Goal: Information Seeking & Learning: Learn about a topic

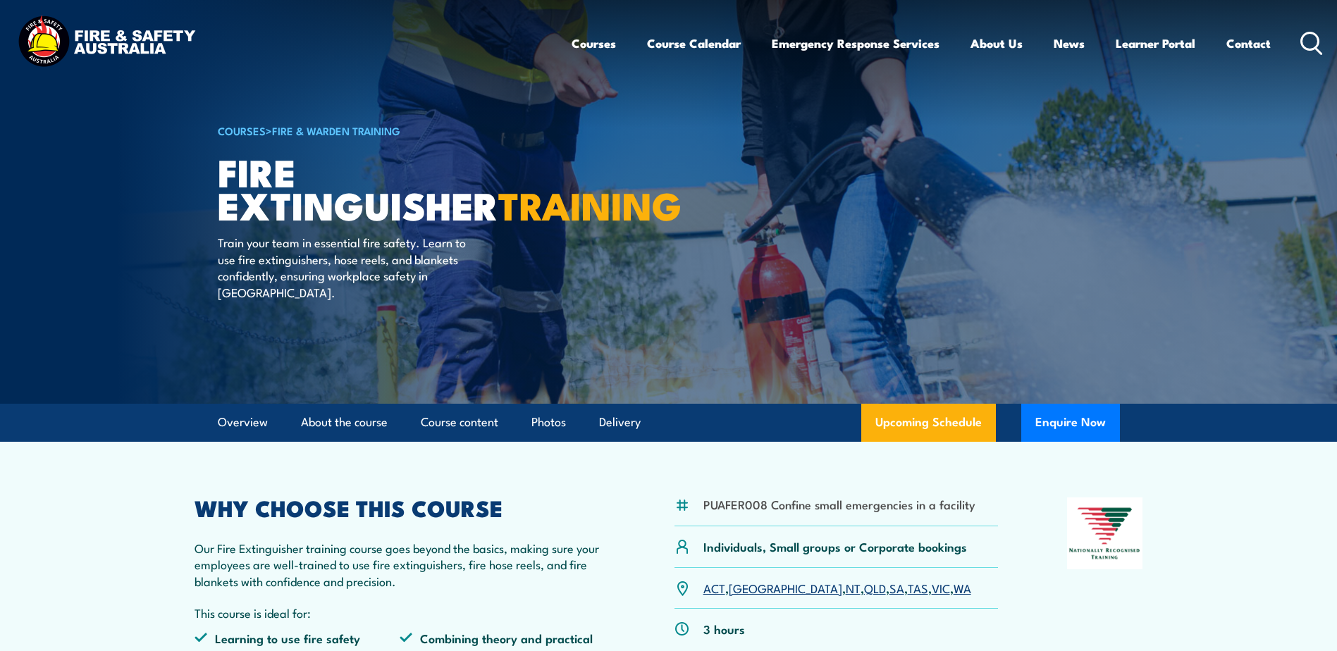
click at [1310, 56] on div "Courses Course Calendar Emergency Response Services Services Overview Emergency…" at bounding box center [947, 43] width 752 height 61
click at [1303, 37] on icon at bounding box center [1311, 43] width 23 height 23
click at [1312, 44] on icon at bounding box center [1311, 43] width 23 height 23
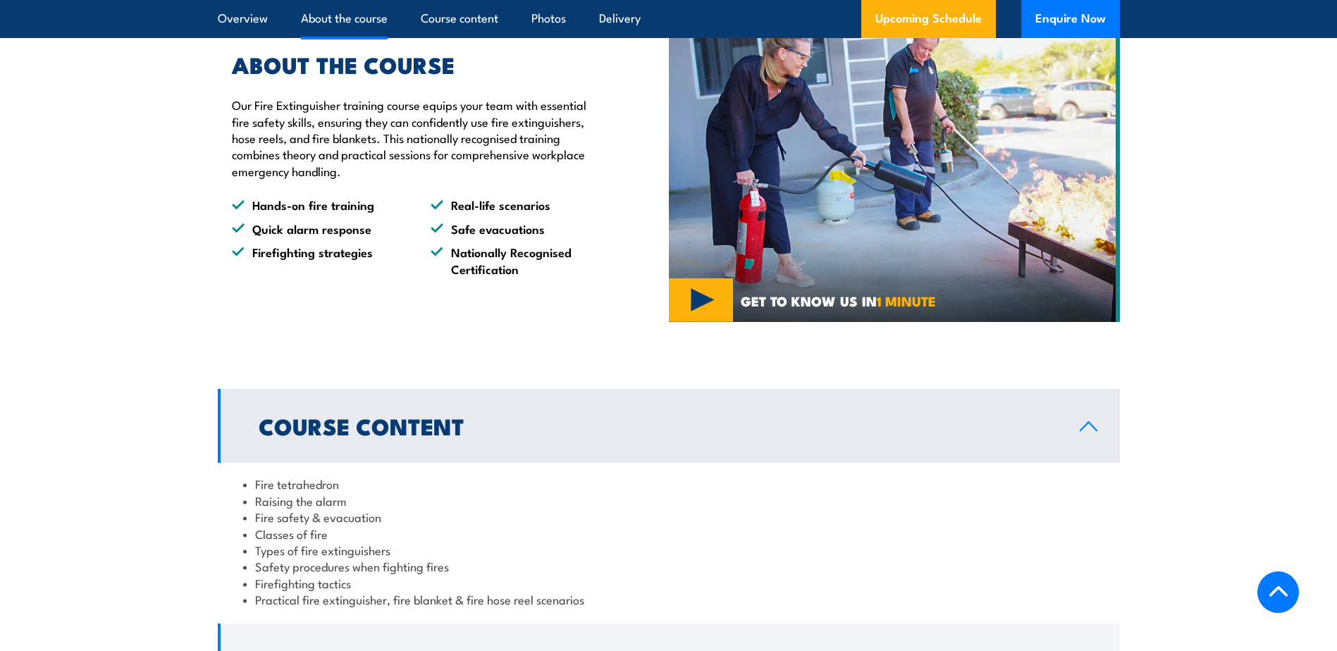
scroll to position [1114, 0]
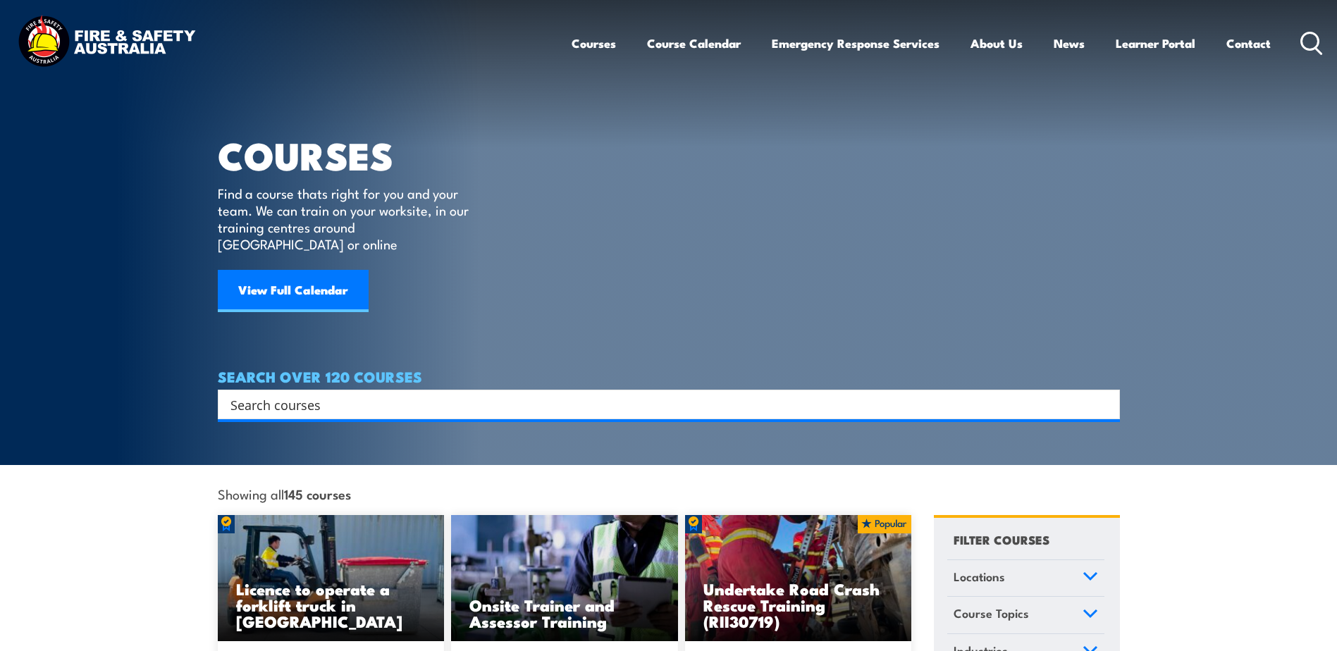
click at [297, 394] on input "Search input" at bounding box center [659, 404] width 858 height 21
type input "e"
type input "white card"
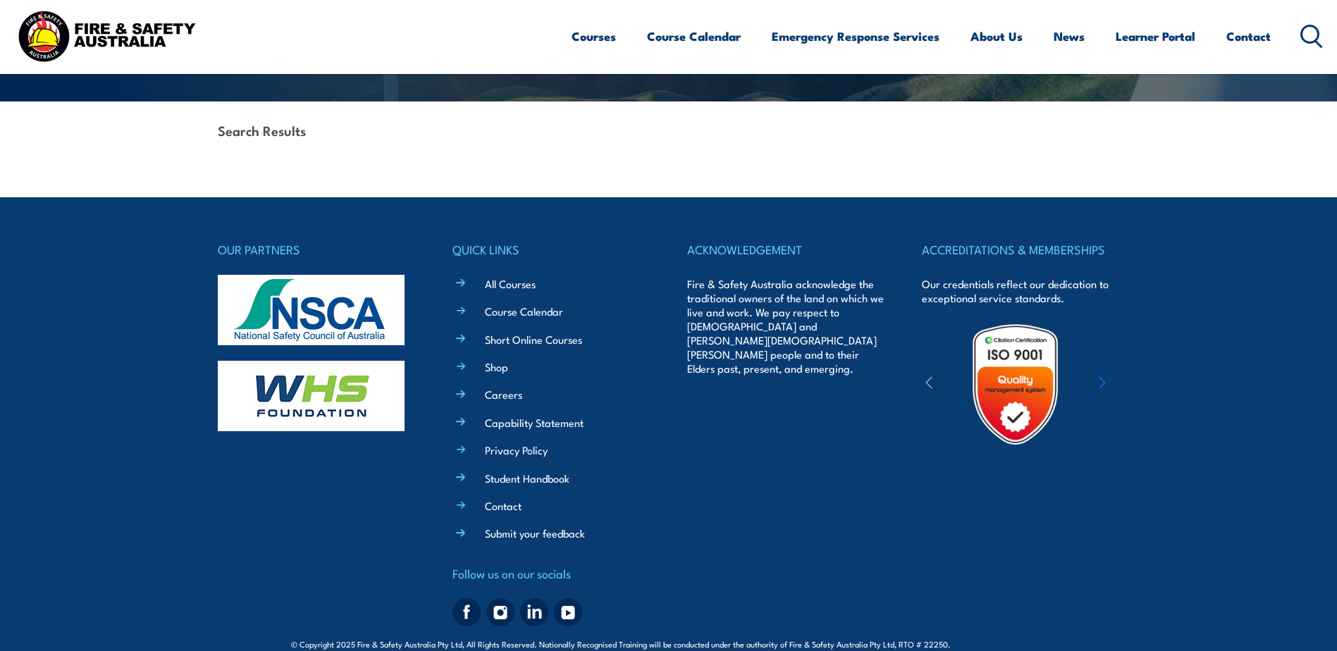
scroll to position [326, 0]
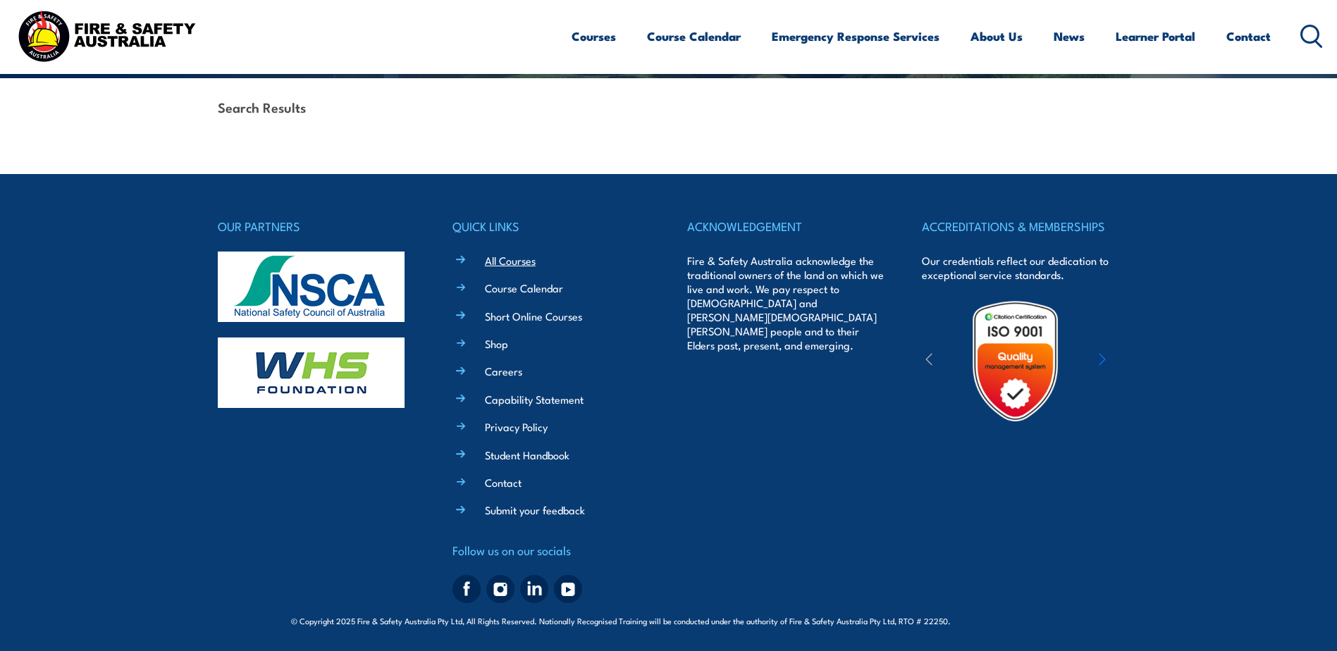
click at [507, 259] on link "All Courses" at bounding box center [510, 260] width 51 height 15
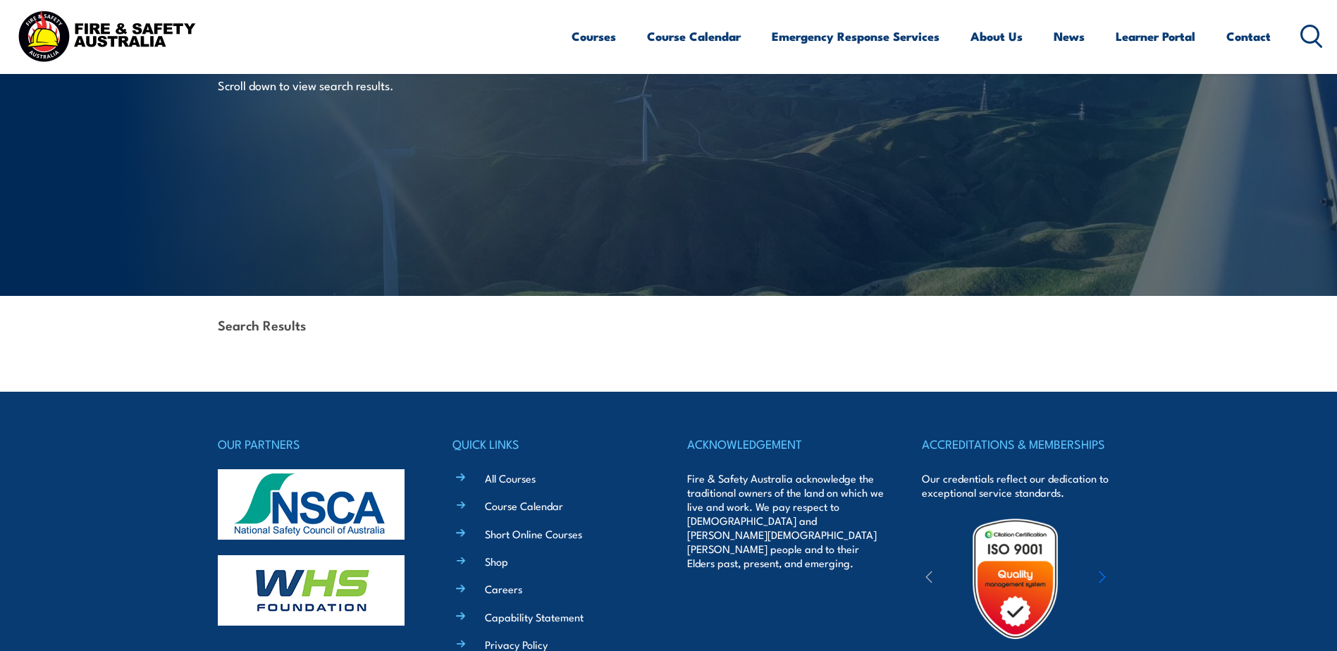
scroll to position [0, 0]
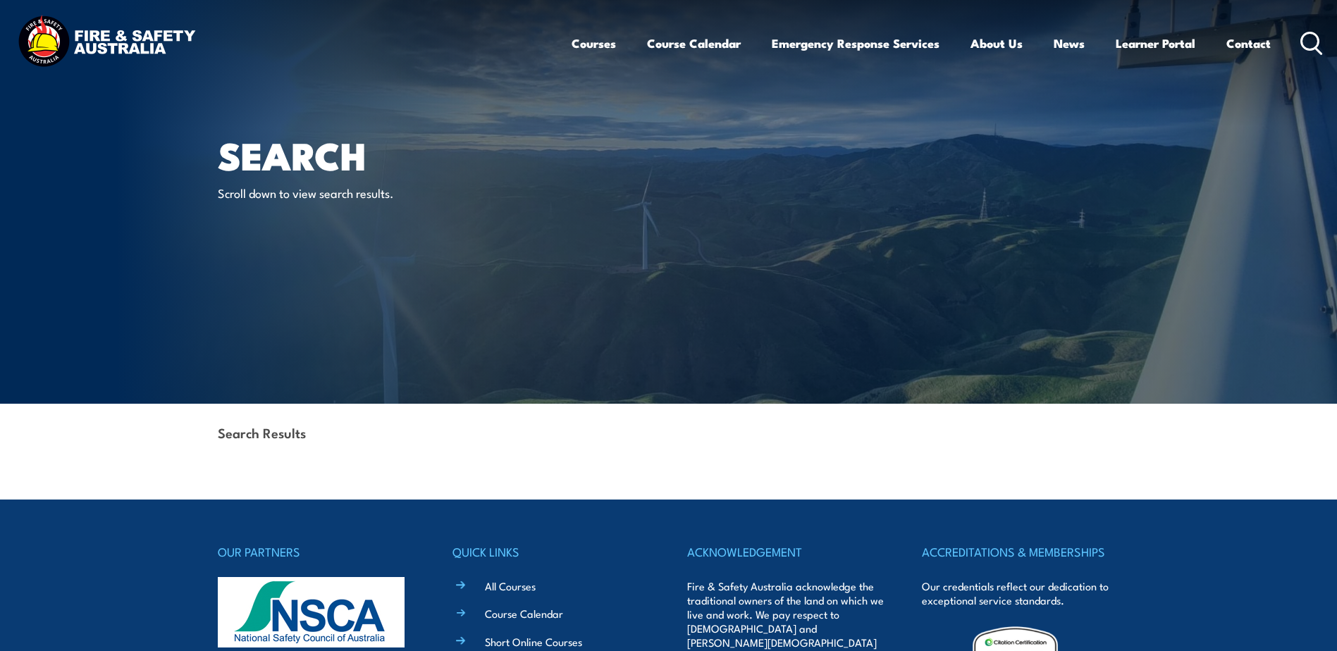
click at [1310, 44] on icon at bounding box center [1311, 43] width 23 height 23
click at [1310, 39] on icon at bounding box center [1311, 43] width 23 height 23
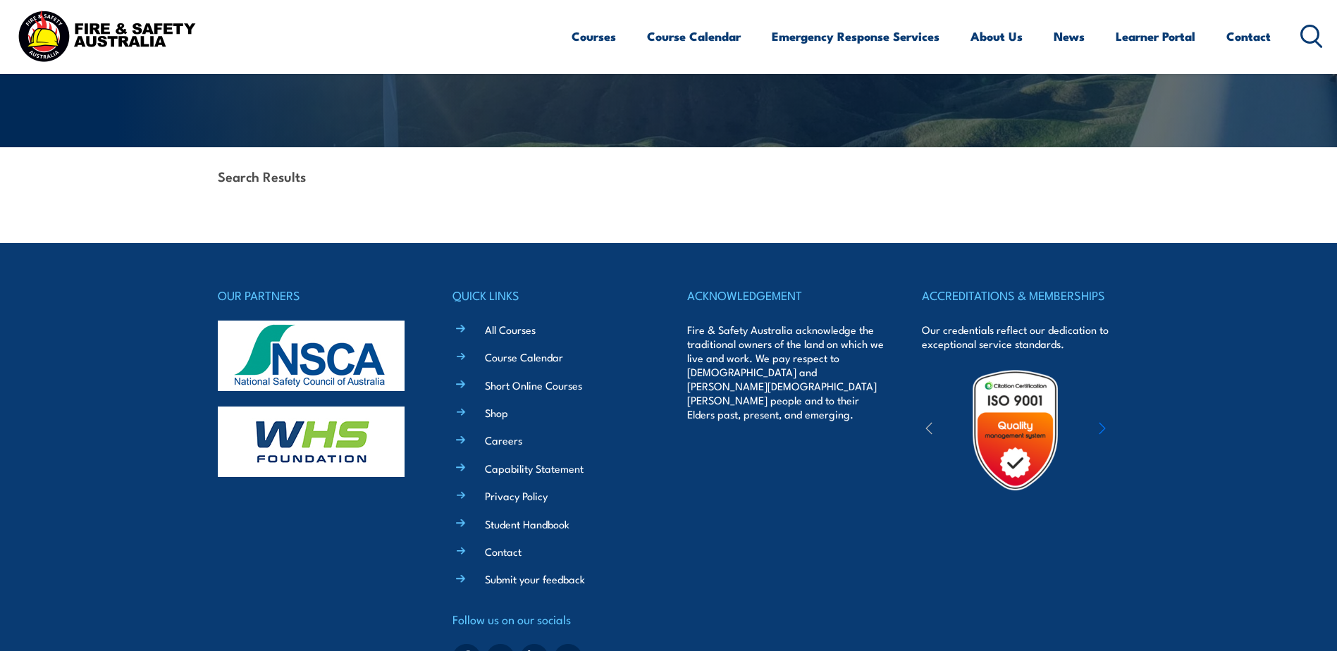
scroll to position [326, 0]
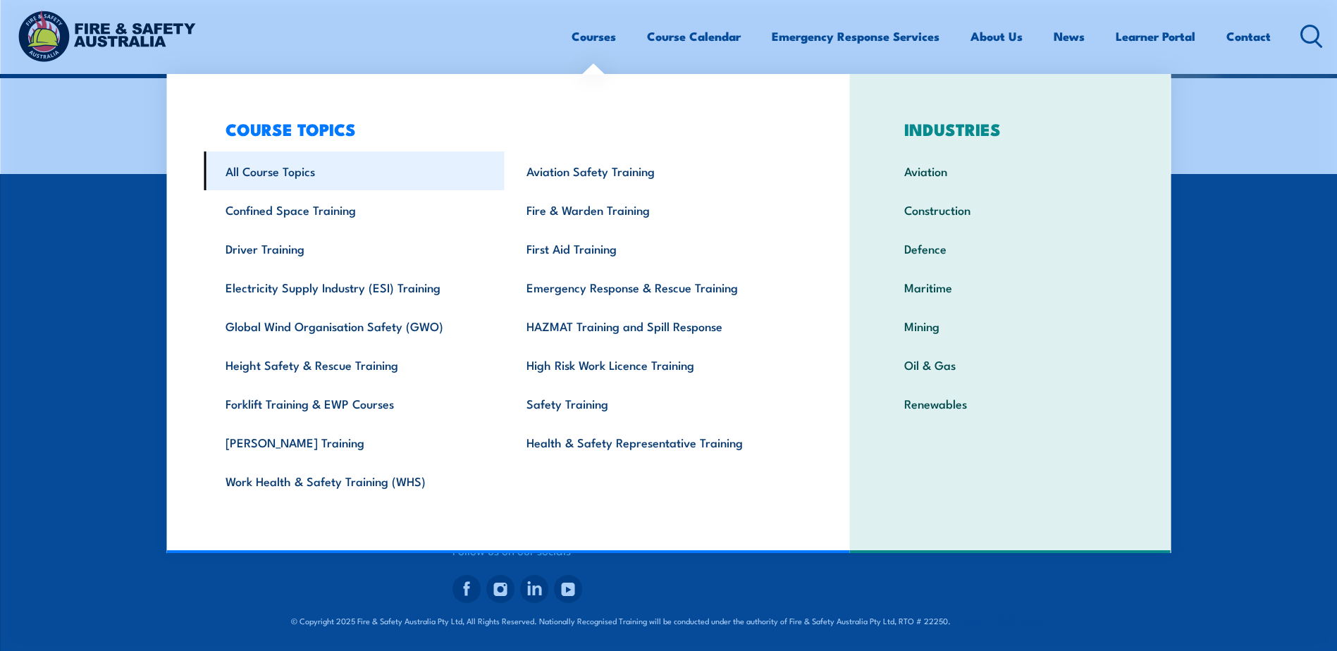
click at [280, 167] on link "All Course Topics" at bounding box center [354, 170] width 301 height 39
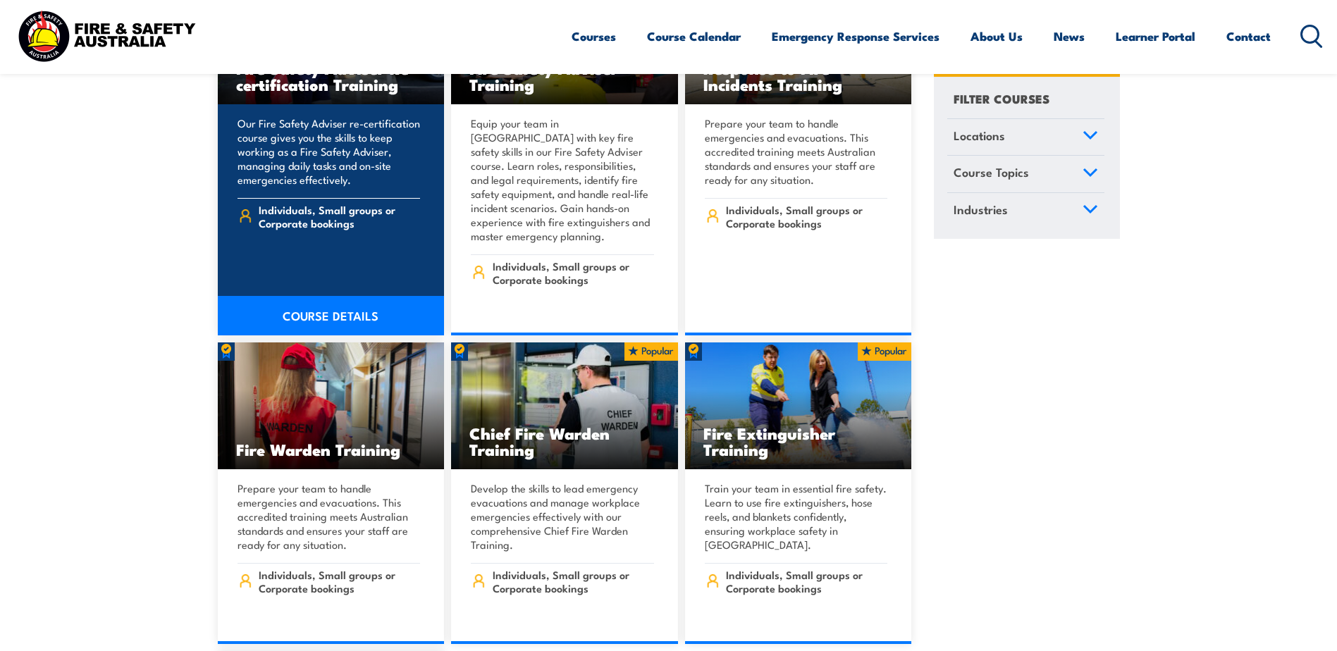
scroll to position [16012, 0]
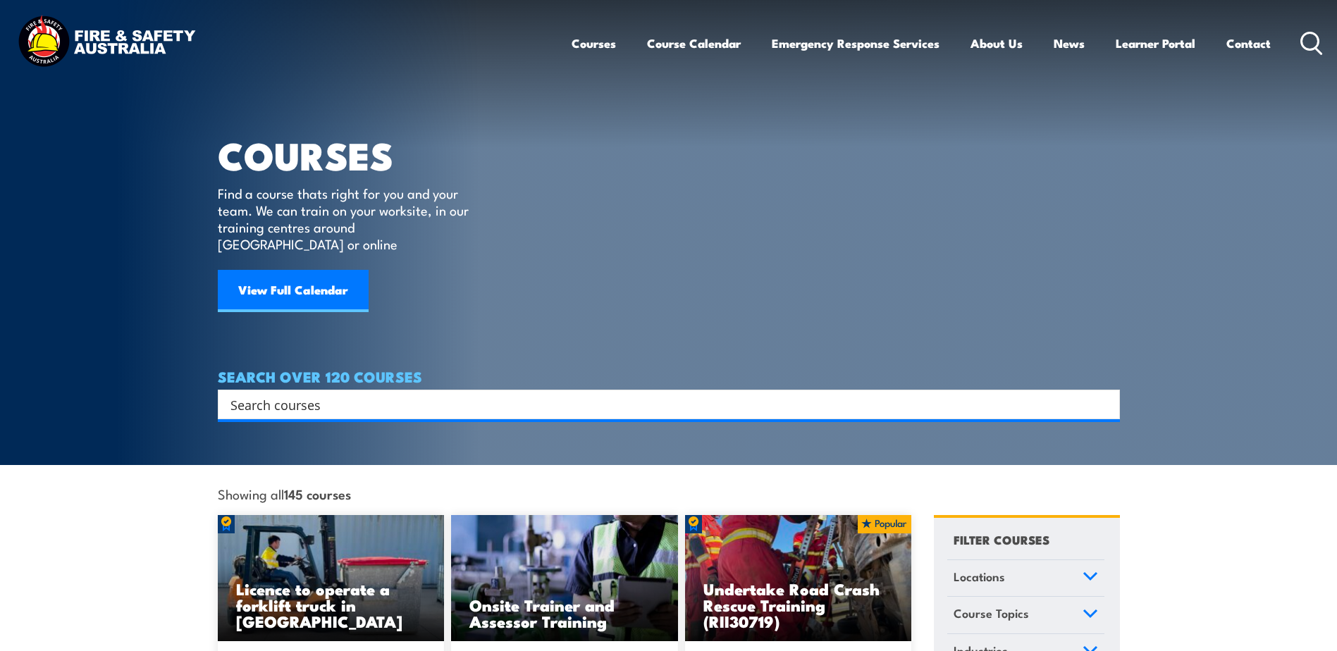
click at [309, 394] on input "Search input" at bounding box center [659, 404] width 858 height 21
type input "white"
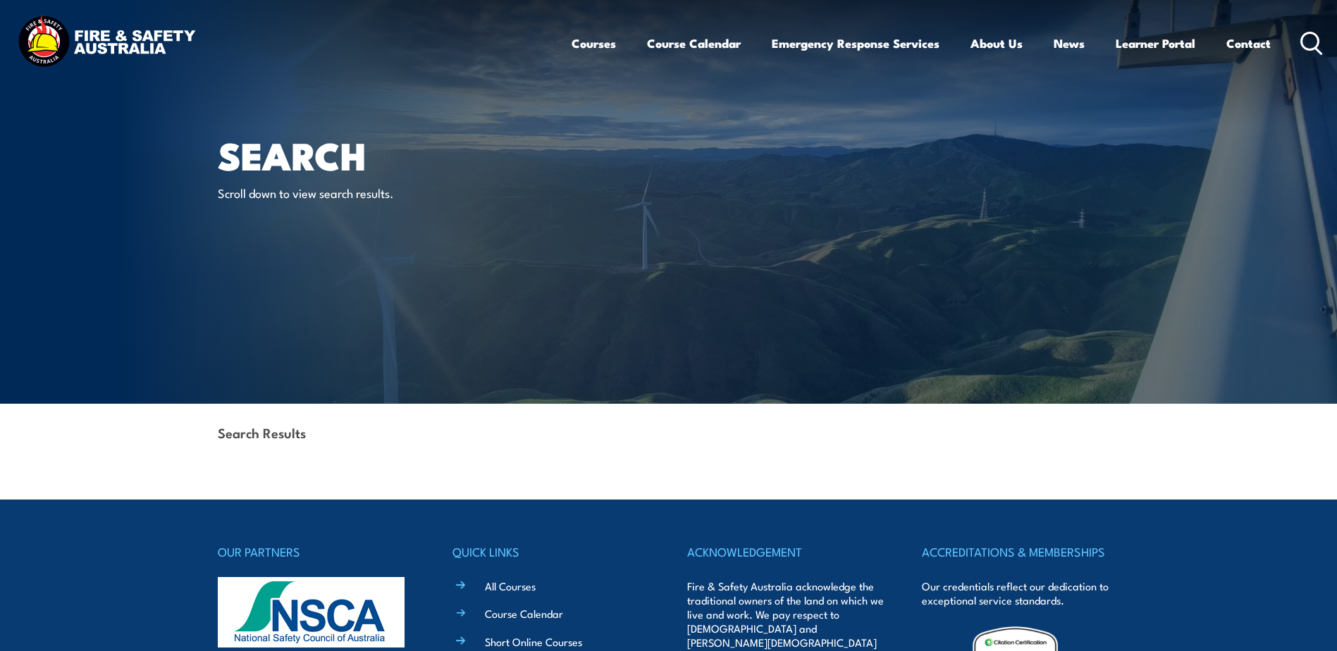
click at [1319, 49] on icon at bounding box center [1311, 43] width 23 height 23
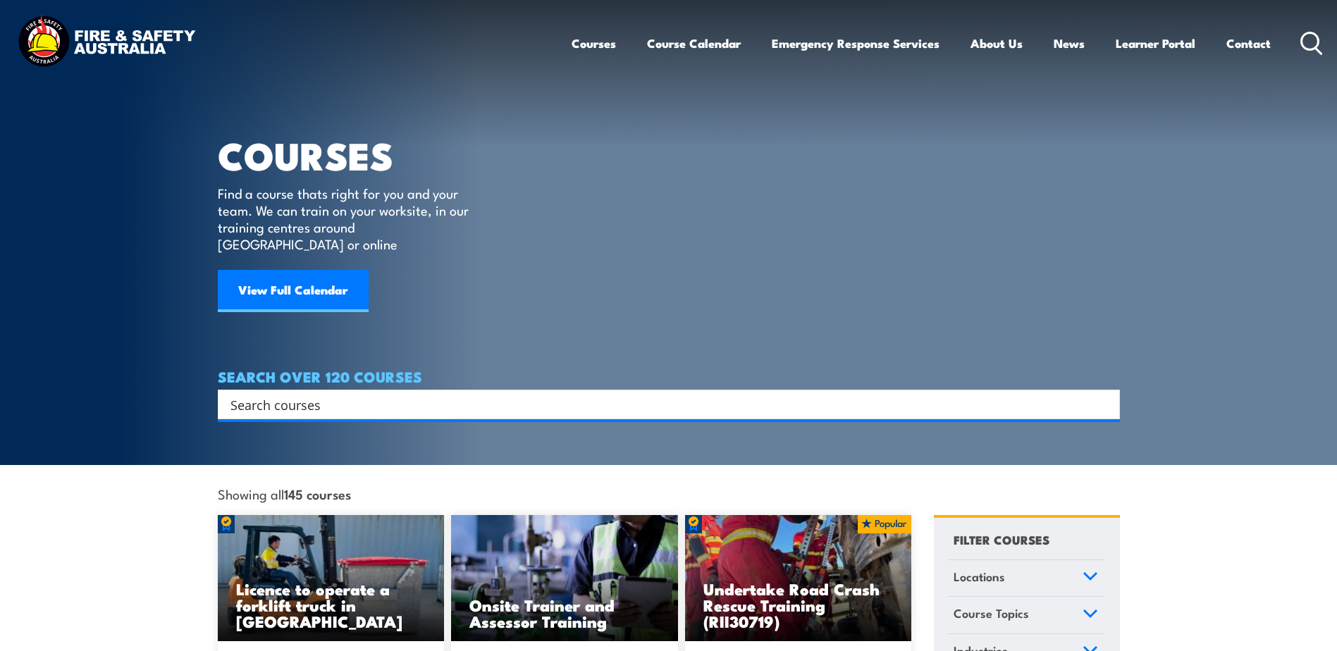
click at [347, 394] on input "Search input" at bounding box center [659, 404] width 858 height 21
paste input "CPCWHS1001"
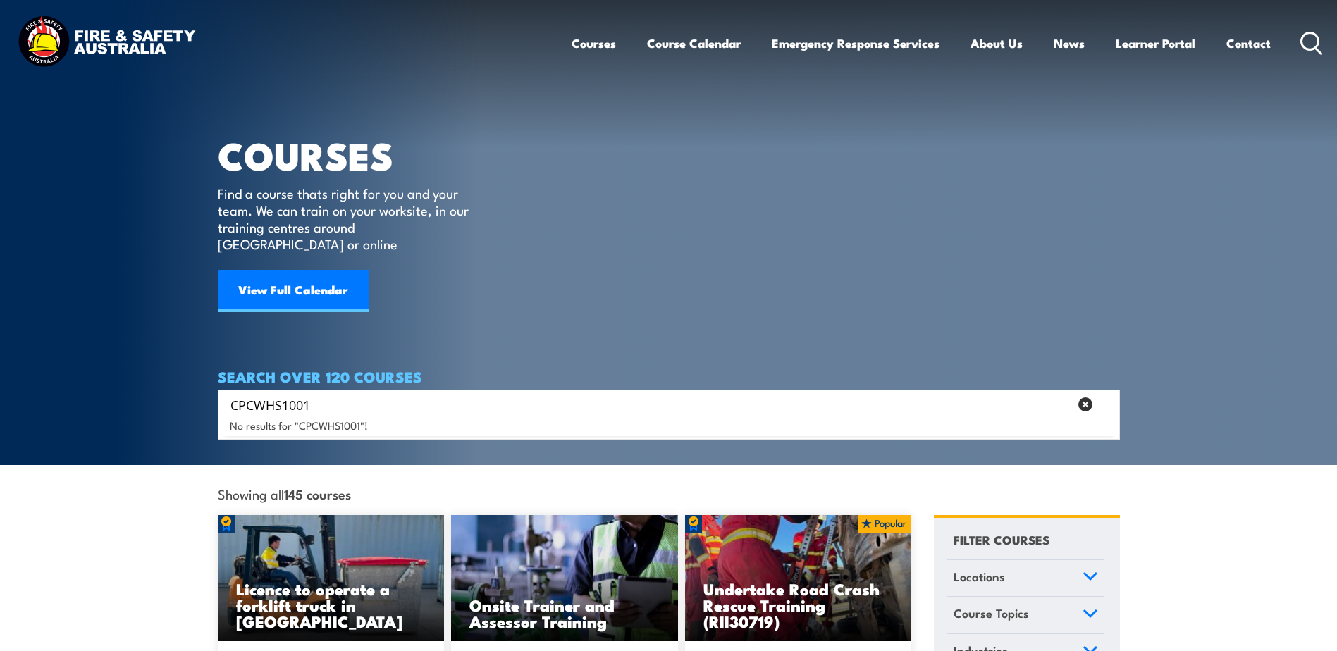
type input "CPCWHS1001"
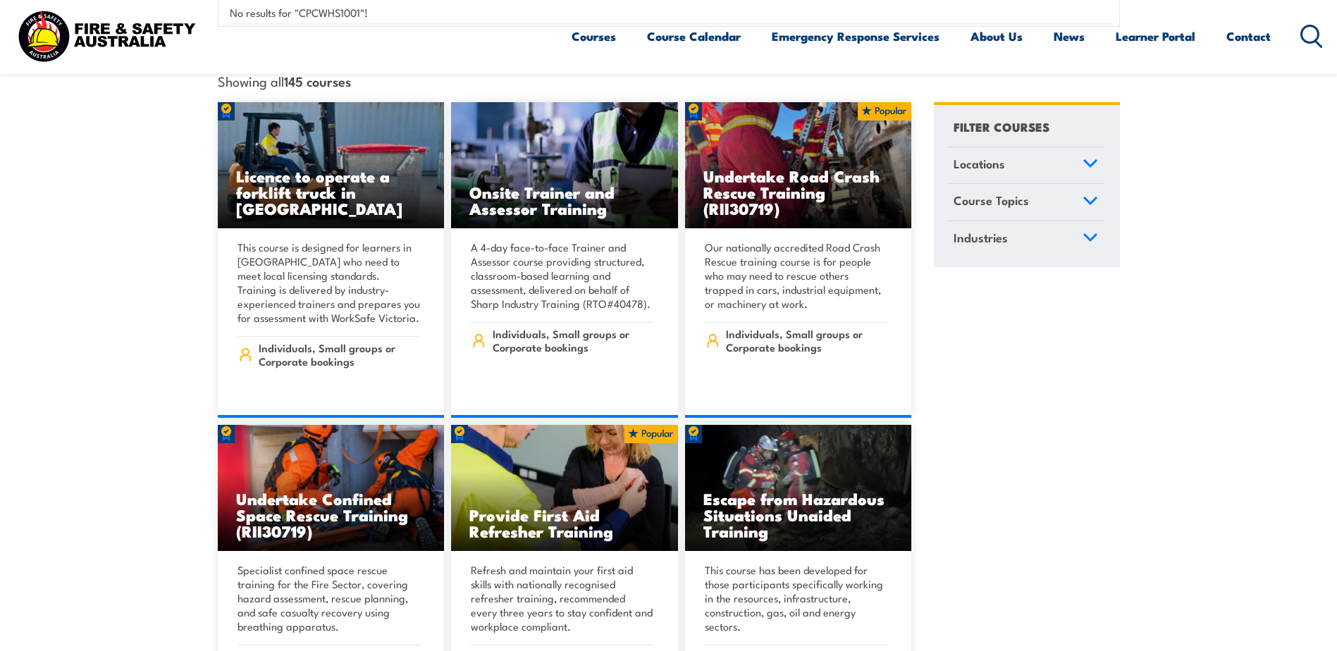
scroll to position [423, 0]
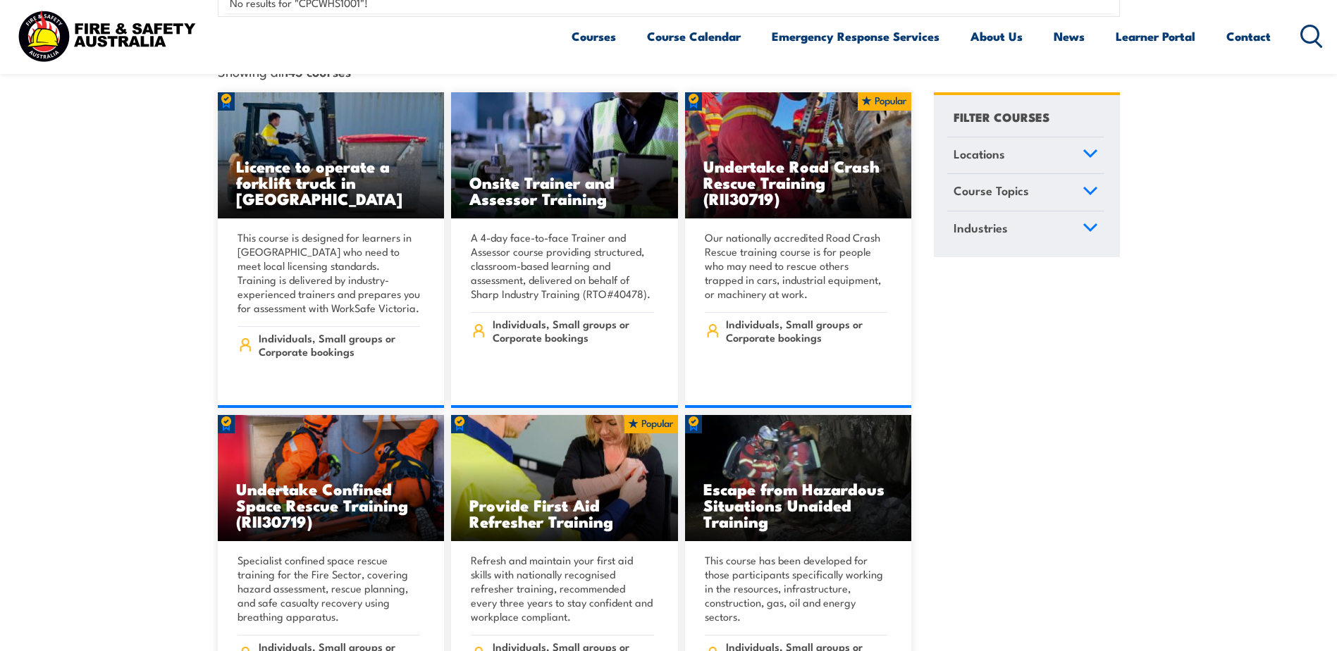
click at [1088, 187] on icon at bounding box center [1090, 190] width 13 height 6
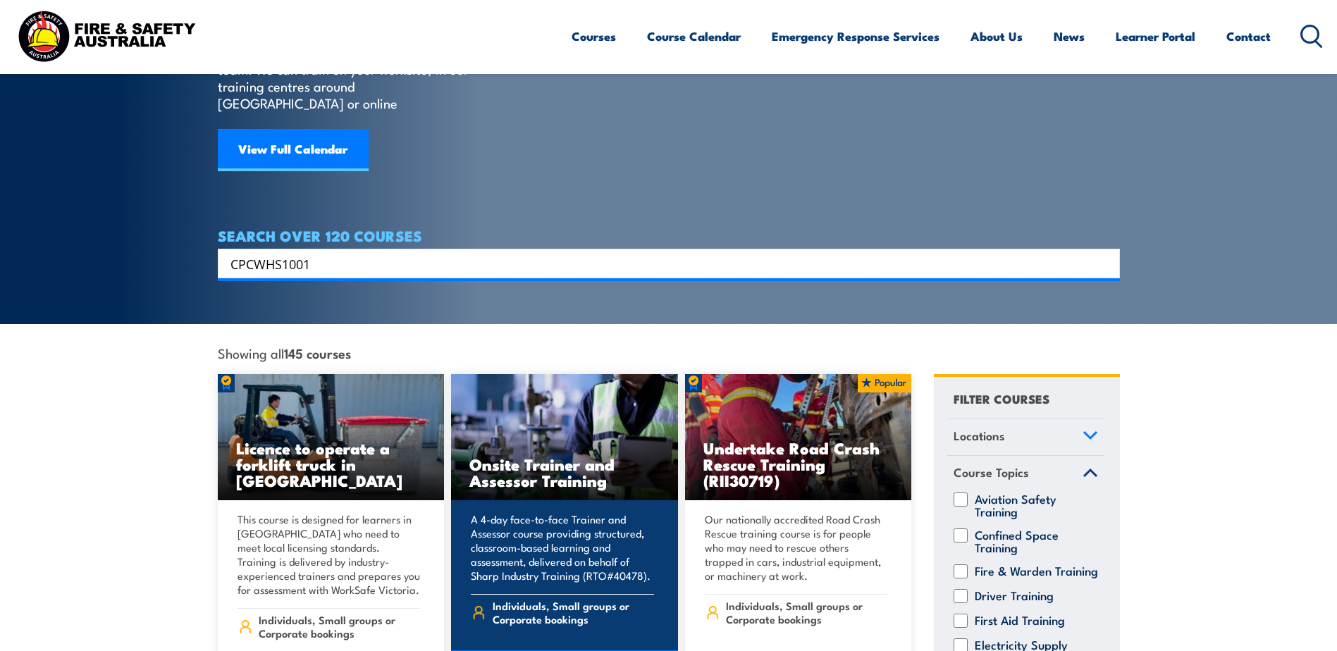
scroll to position [0, 0]
